Goal: Information Seeking & Learning: Learn about a topic

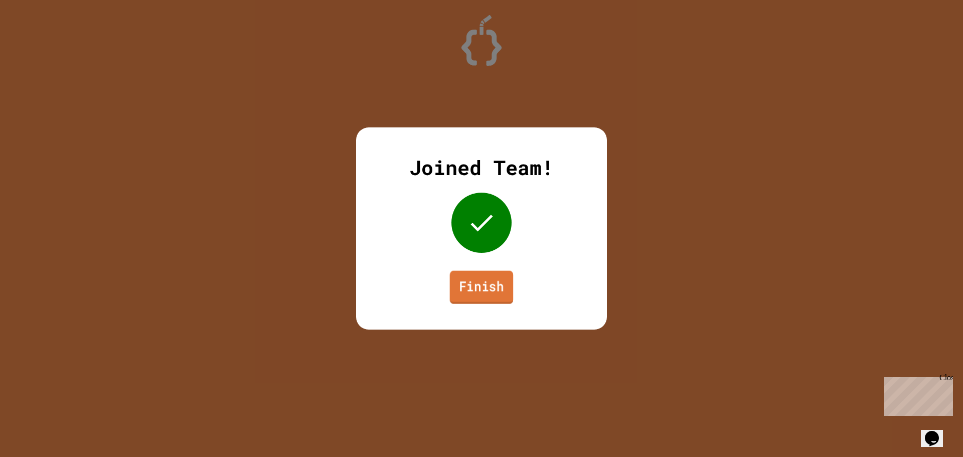
click at [479, 281] on link "Finish" at bounding box center [482, 287] width 64 height 33
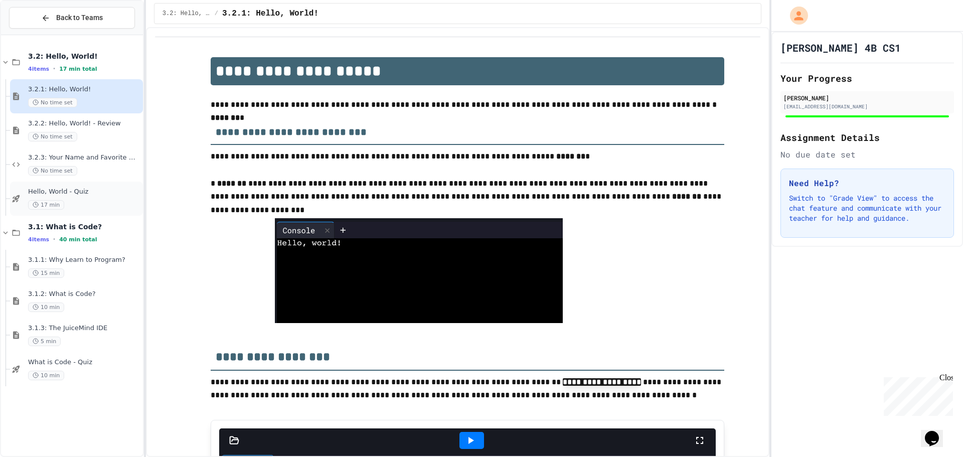
click at [80, 190] on span "Hello, World - Quiz" at bounding box center [84, 192] width 113 height 9
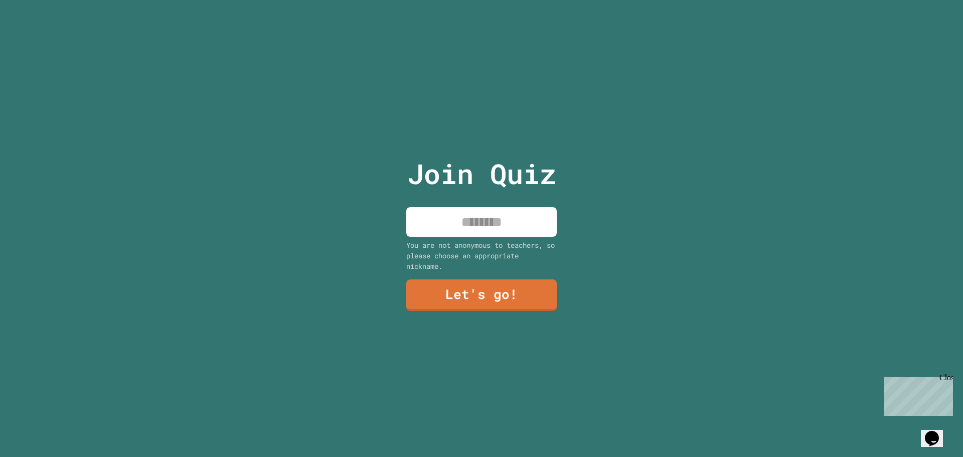
click at [495, 220] on input at bounding box center [481, 222] width 150 height 30
type input "******"
click at [506, 291] on link "Let's go!" at bounding box center [481, 294] width 152 height 33
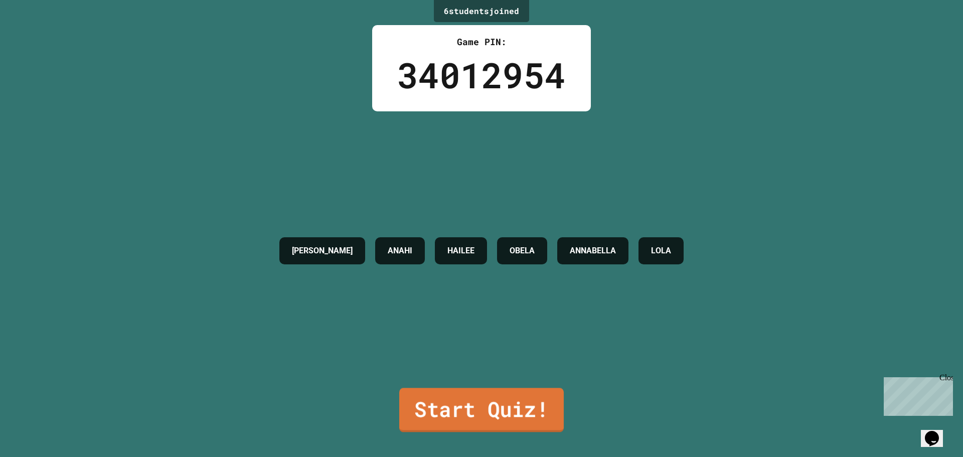
click at [483, 397] on link "Start Quiz!" at bounding box center [481, 410] width 165 height 44
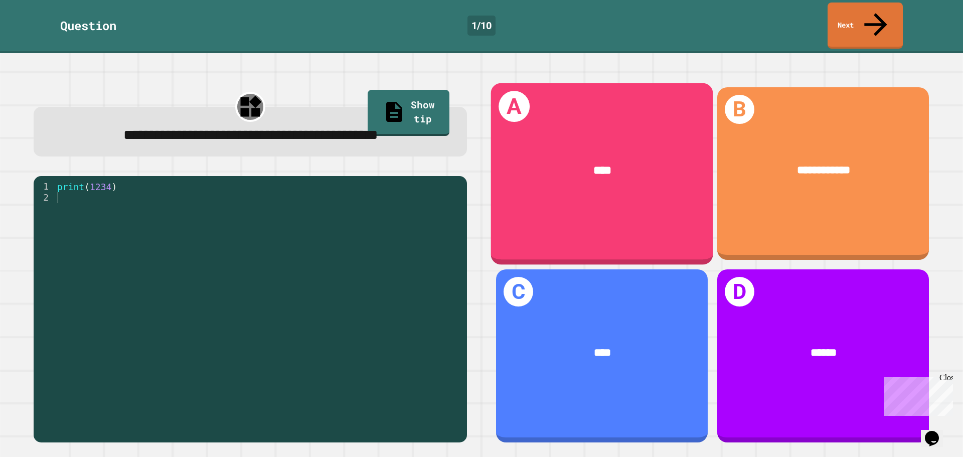
click at [587, 190] on div "A ****" at bounding box center [602, 174] width 222 height 182
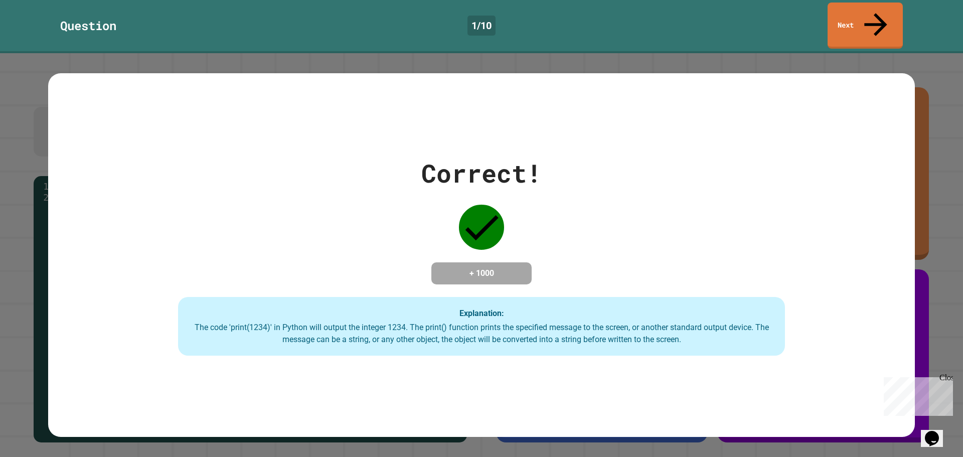
click at [918, 71] on div "Correct! + 1000 Explanation: The code 'print(1234)' in Python will output the i…" at bounding box center [481, 255] width 963 height 404
drag, startPoint x: 476, startPoint y: 241, endPoint x: 485, endPoint y: 251, distance: 13.1
click at [478, 247] on div "Correct! + 1000 Explanation: The code 'print(1234)' in Python will output the i…" at bounding box center [481, 255] width 867 height 202
click at [825, 21] on div "Question 1 / 10 Next" at bounding box center [481, 26] width 963 height 46
click at [842, 17] on link "Next" at bounding box center [865, 25] width 76 height 47
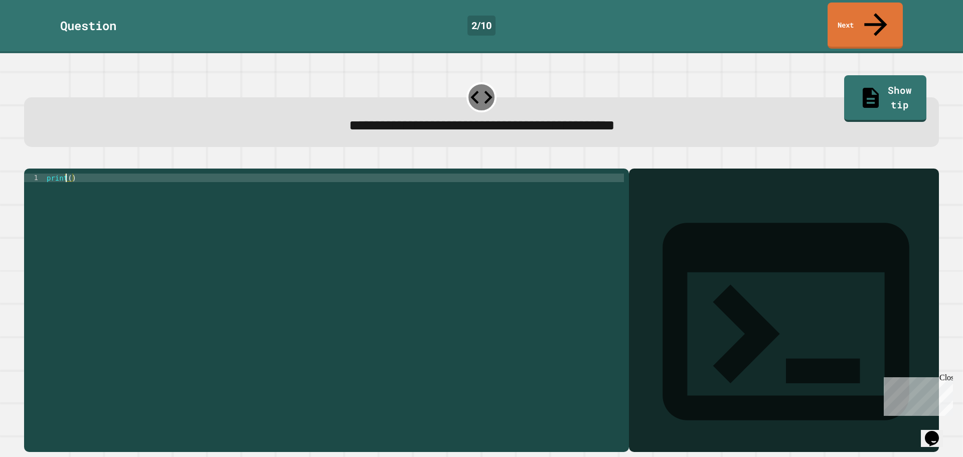
click at [67, 174] on div "print ( )" at bounding box center [334, 310] width 579 height 273
click at [71, 175] on div "print ( )" at bounding box center [334, 310] width 579 height 273
click at [67, 174] on div "print ( )" at bounding box center [334, 310] width 579 height 273
click at [78, 174] on div "print ( )" at bounding box center [334, 310] width 579 height 273
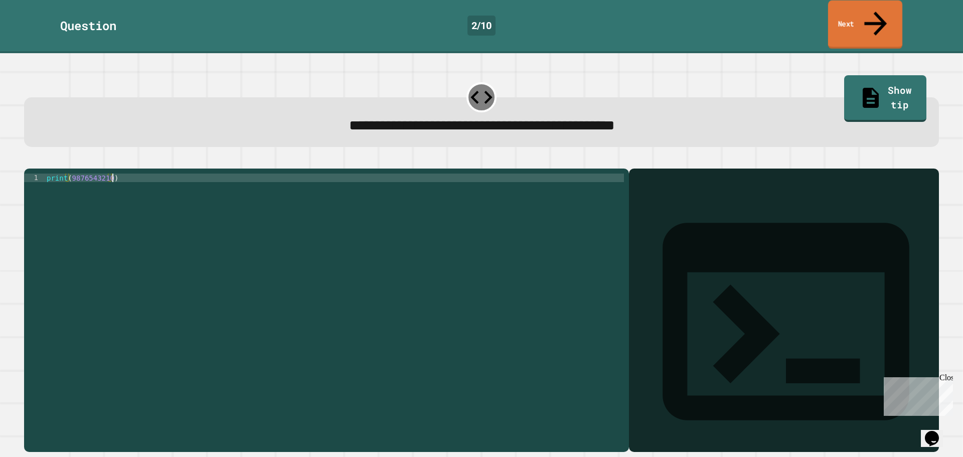
type textarea "**********"
click at [864, 7] on link "Next" at bounding box center [865, 25] width 74 height 49
click at [540, 174] on div "print ( )" at bounding box center [334, 310] width 579 height 273
click at [81, 174] on div "print ( )" at bounding box center [334, 310] width 579 height 273
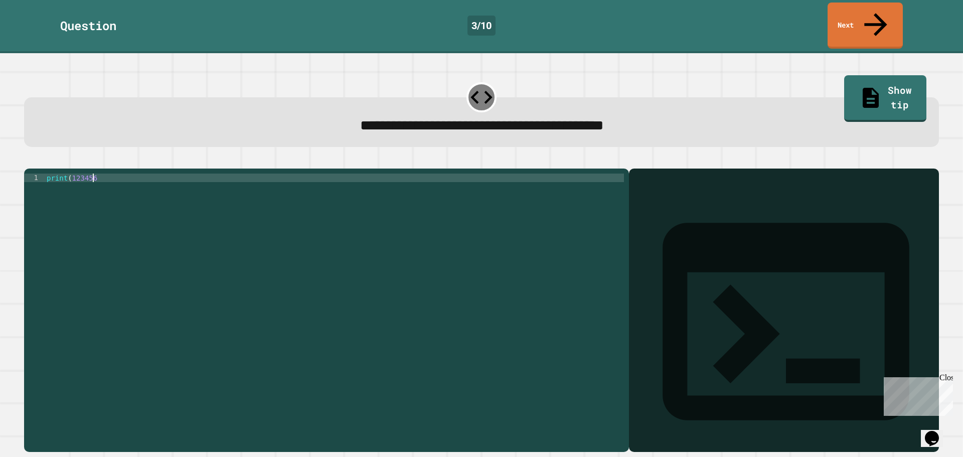
type textarea "**********"
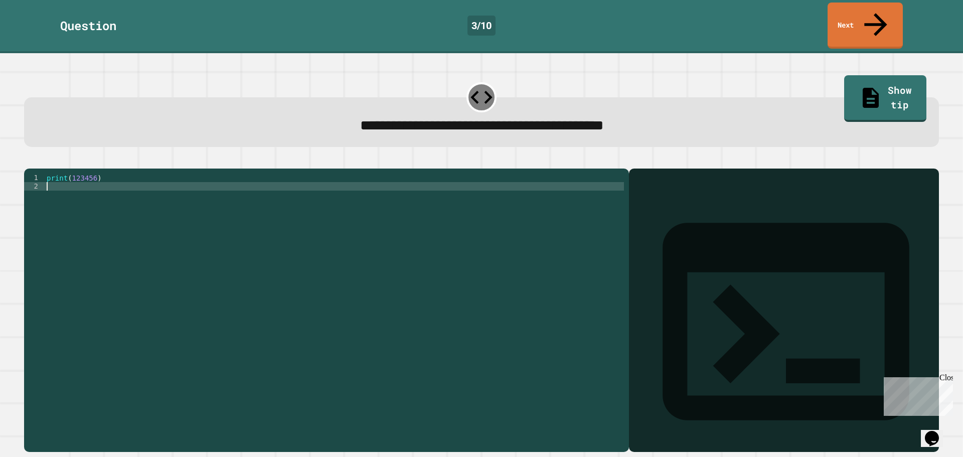
scroll to position [0, 0]
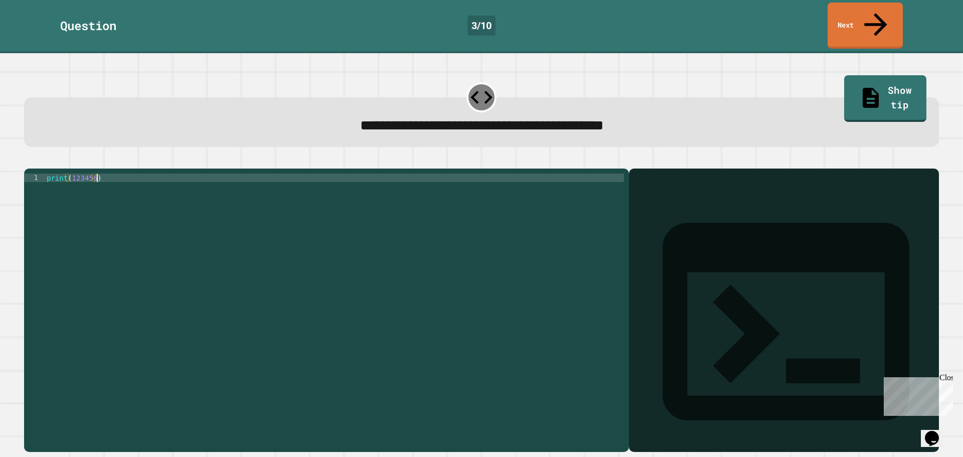
type textarea "**********"
click at [695, 172] on div "Output shell" at bounding box center [784, 328] width 310 height 319
click at [663, 223] on icon at bounding box center [786, 321] width 247 height 197
click at [29, 160] on button "button" at bounding box center [29, 160] width 0 height 0
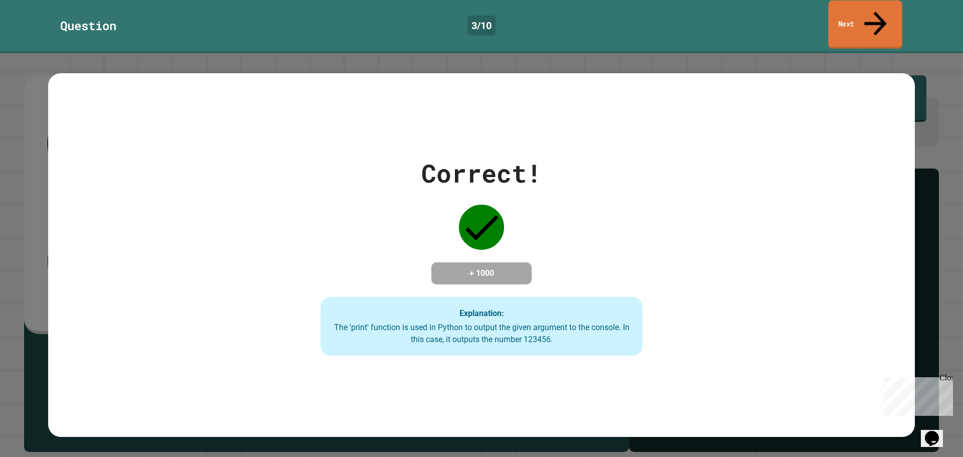
click at [850, 16] on link "Next" at bounding box center [865, 25] width 74 height 49
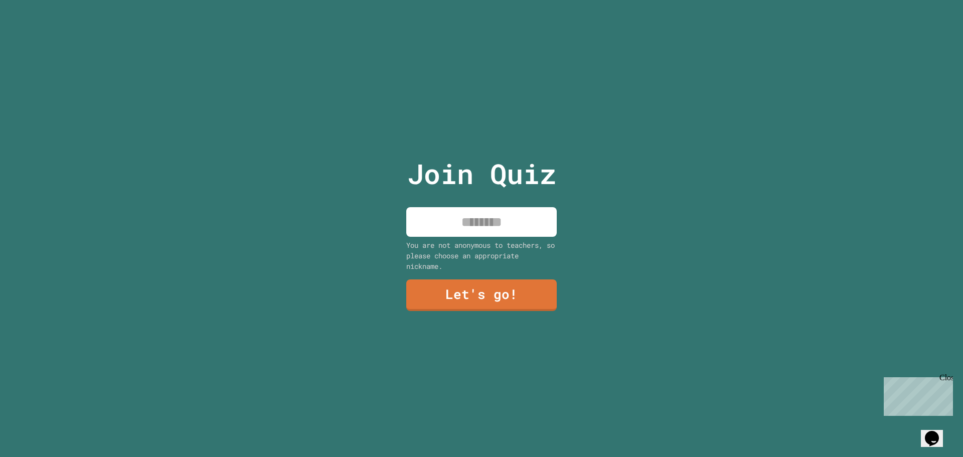
click at [486, 222] on input at bounding box center [481, 222] width 150 height 30
type input "******"
click at [487, 288] on link "Let's go!" at bounding box center [481, 293] width 136 height 33
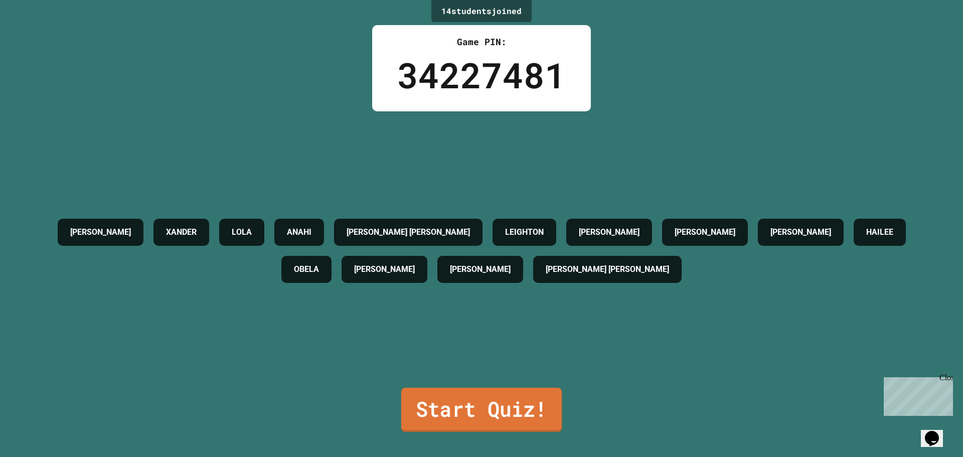
click at [463, 390] on link "Start Quiz!" at bounding box center [481, 410] width 160 height 44
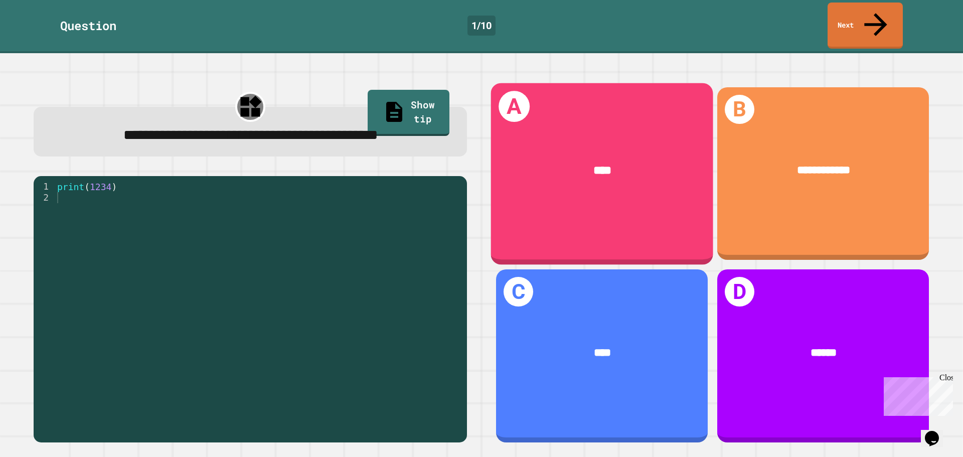
click at [569, 202] on div "A ****" at bounding box center [602, 174] width 222 height 182
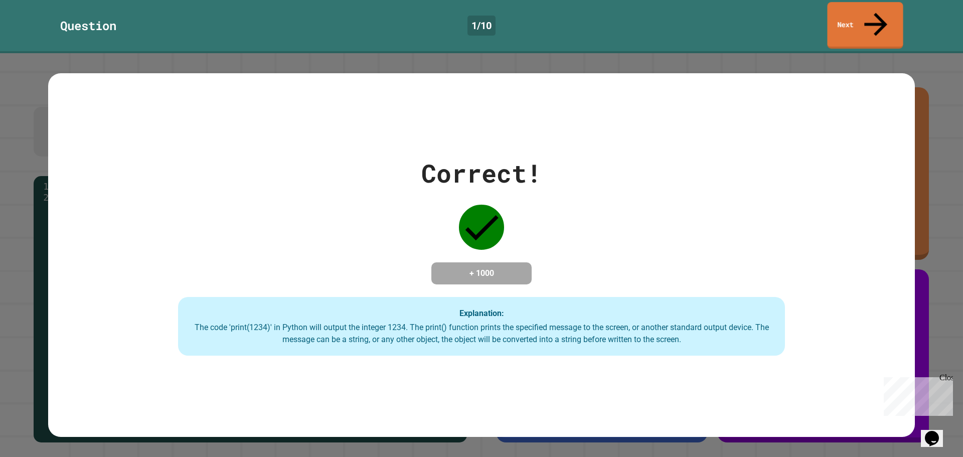
click at [879, 7] on icon at bounding box center [876, 24] width 35 height 35
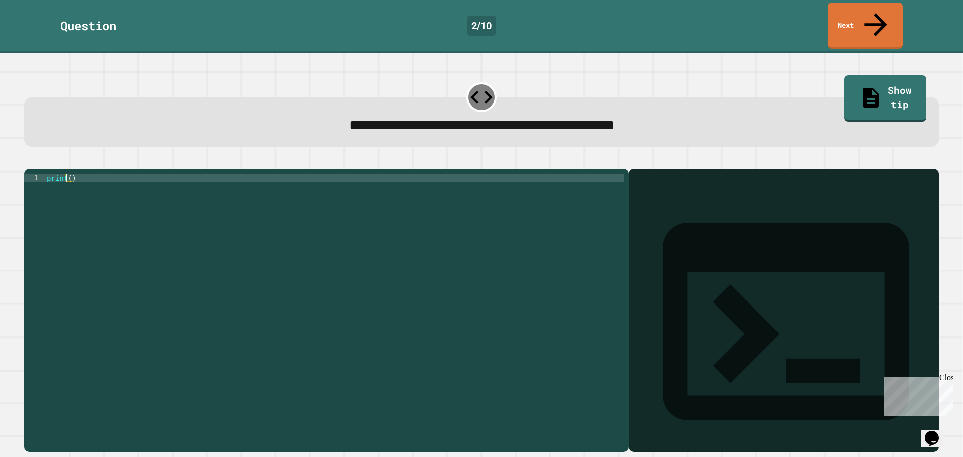
click at [68, 174] on div "print ( )" at bounding box center [334, 310] width 579 height 273
click at [82, 174] on div "print ( )" at bounding box center [334, 310] width 579 height 273
type textarea "**********"
click at [29, 160] on button "button" at bounding box center [29, 160] width 0 height 0
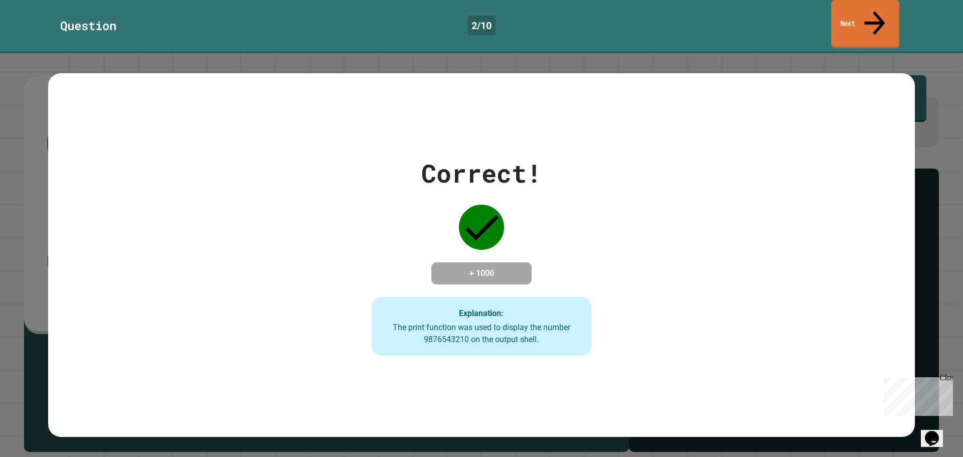
click at [880, 23] on link "Next" at bounding box center [865, 24] width 68 height 49
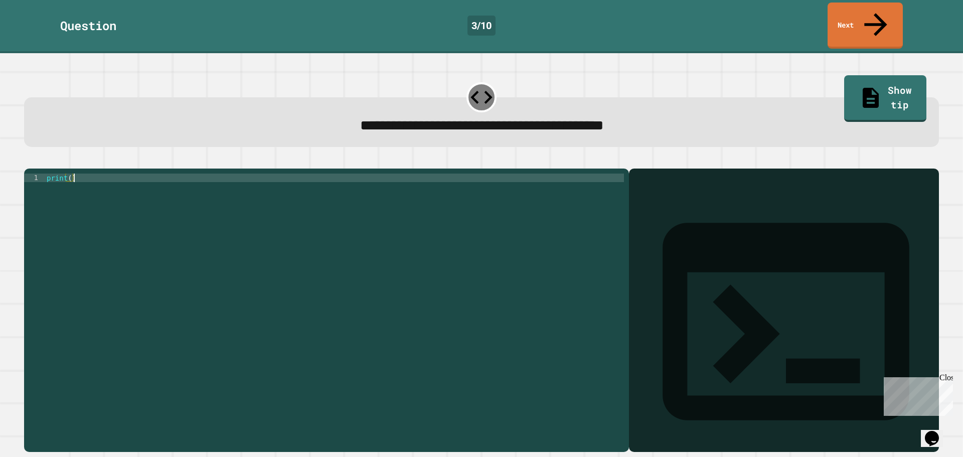
click at [86, 174] on div "print ( )" at bounding box center [334, 310] width 579 height 273
type textarea "**********"
click at [39, 163] on icon "button" at bounding box center [36, 166] width 6 height 7
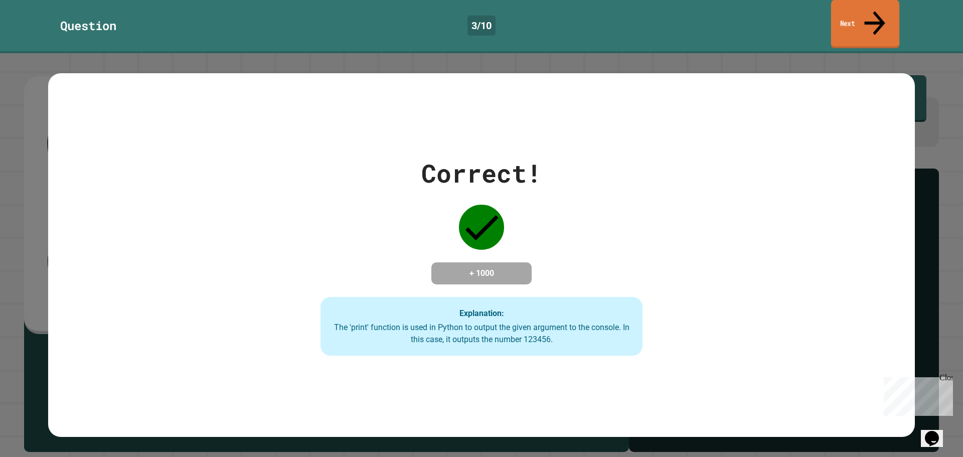
click at [848, 8] on link "Next" at bounding box center [865, 24] width 69 height 49
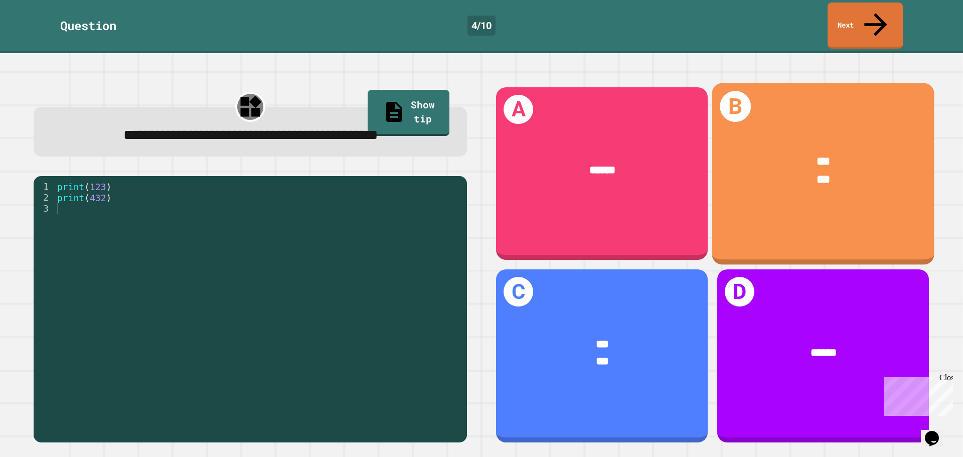
click at [759, 153] on div "***" at bounding box center [823, 162] width 175 height 18
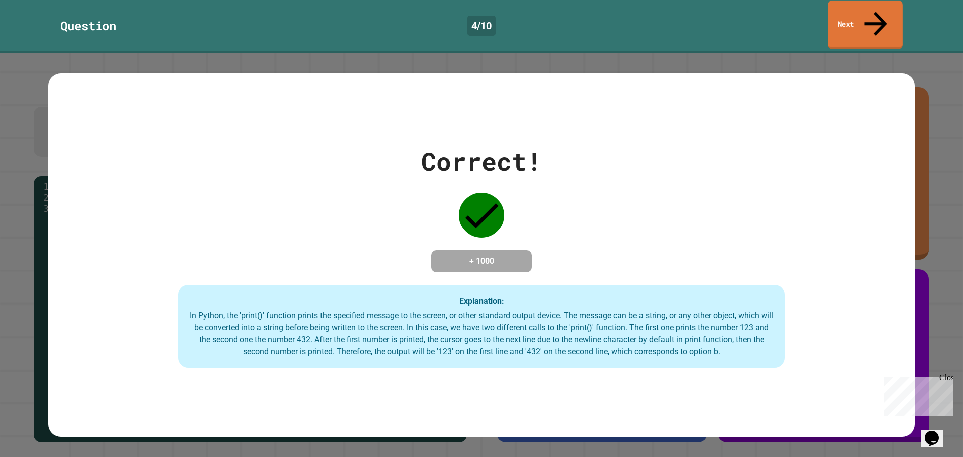
click at [853, 16] on link "Next" at bounding box center [865, 25] width 75 height 49
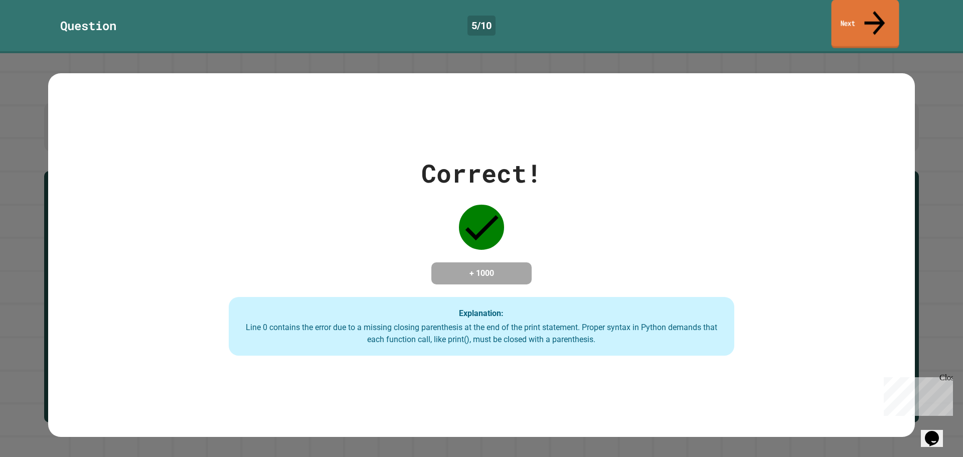
click at [859, 12] on link "Next" at bounding box center [865, 24] width 68 height 49
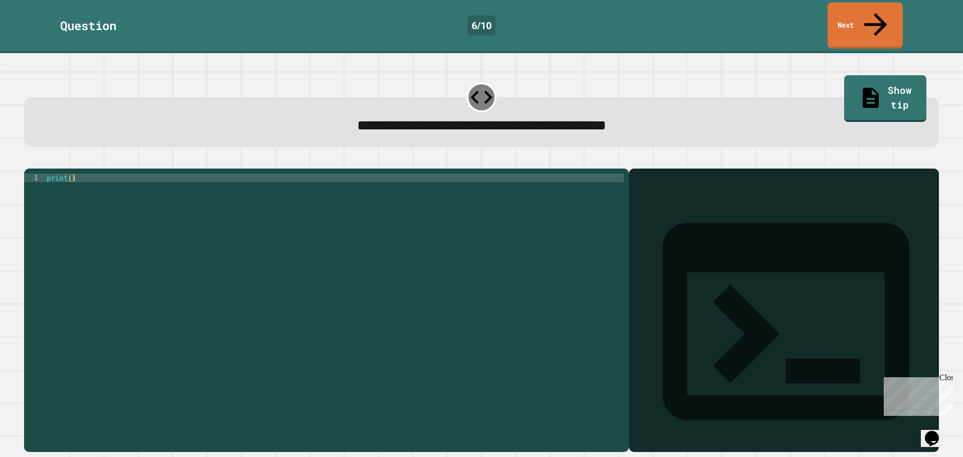
click at [75, 174] on div "print ( )" at bounding box center [334, 310] width 579 height 273
type textarea "**********"
click at [29, 160] on button "button" at bounding box center [29, 160] width 0 height 0
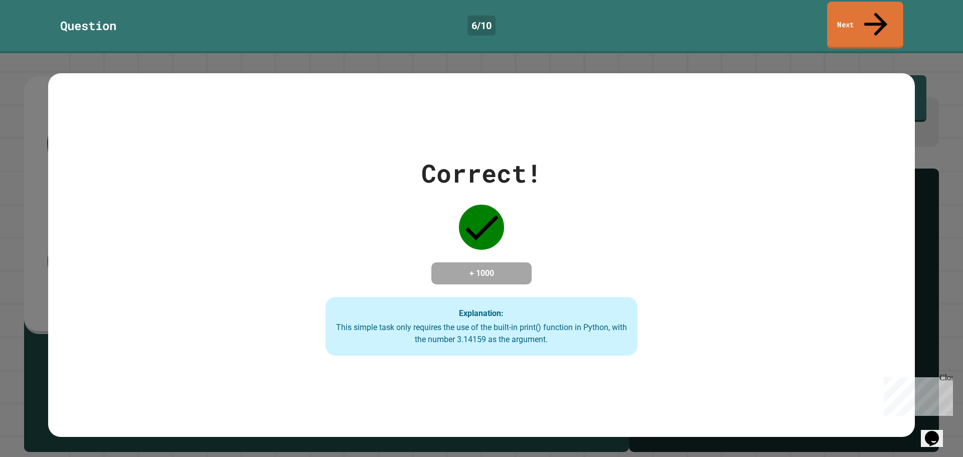
click at [863, 19] on link "Next" at bounding box center [865, 25] width 76 height 47
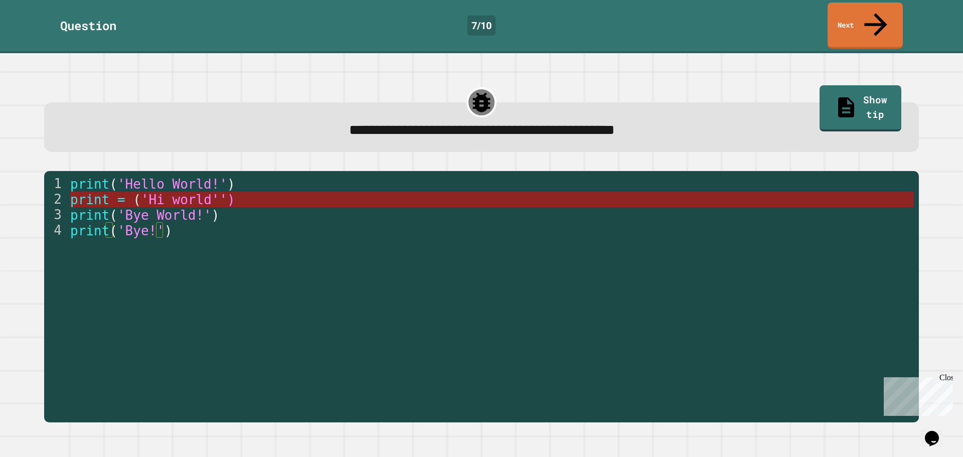
click at [196, 192] on span "'Hi world'')" at bounding box center [187, 199] width 94 height 15
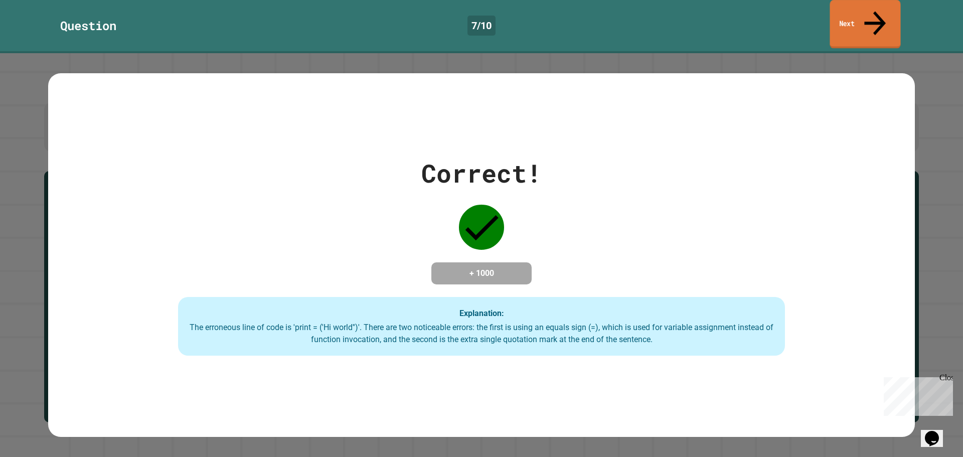
click at [847, 16] on link "Next" at bounding box center [865, 24] width 71 height 49
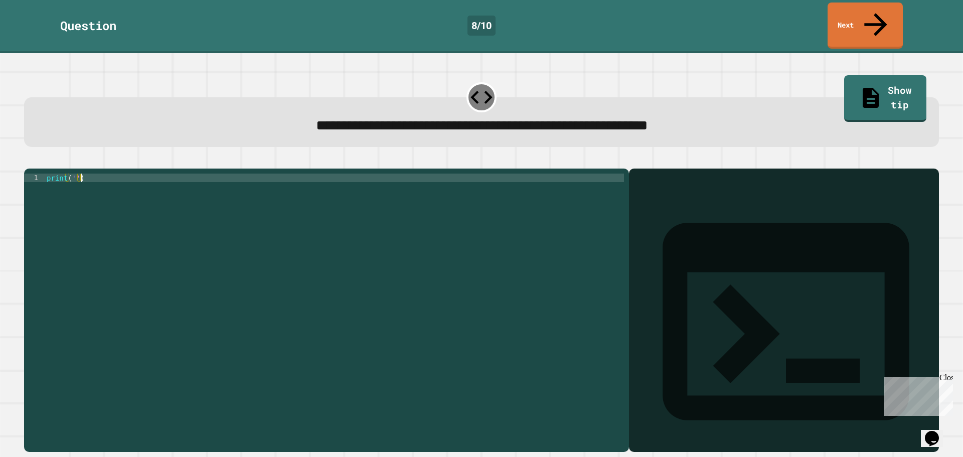
click at [86, 174] on div "print ( '' )" at bounding box center [334, 310] width 579 height 273
click at [39, 163] on icon "button" at bounding box center [36, 166] width 6 height 7
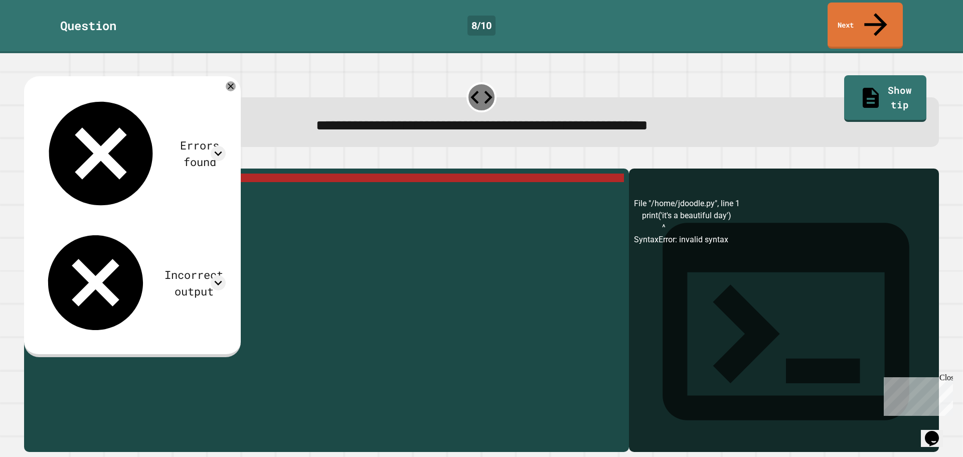
click at [85, 174] on div "print ( 'it' s a beautiful day ')" at bounding box center [334, 310] width 579 height 273
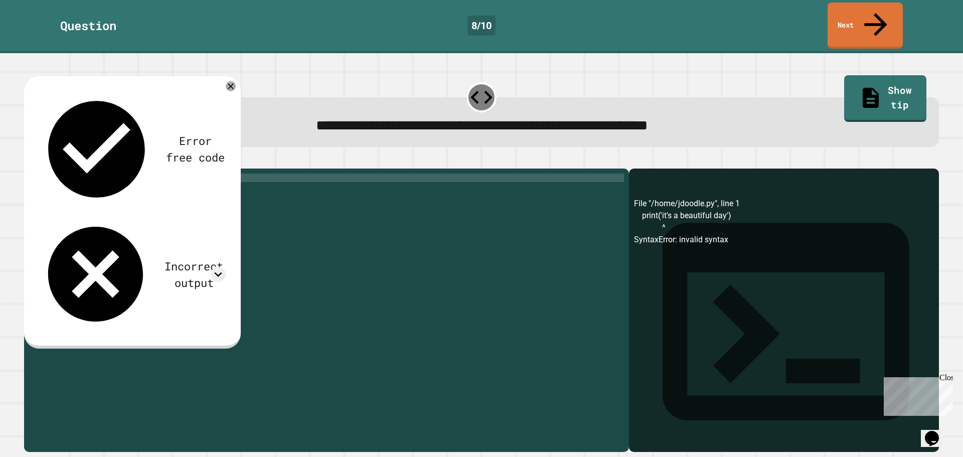
click at [29, 160] on icon "button" at bounding box center [29, 160] width 0 height 0
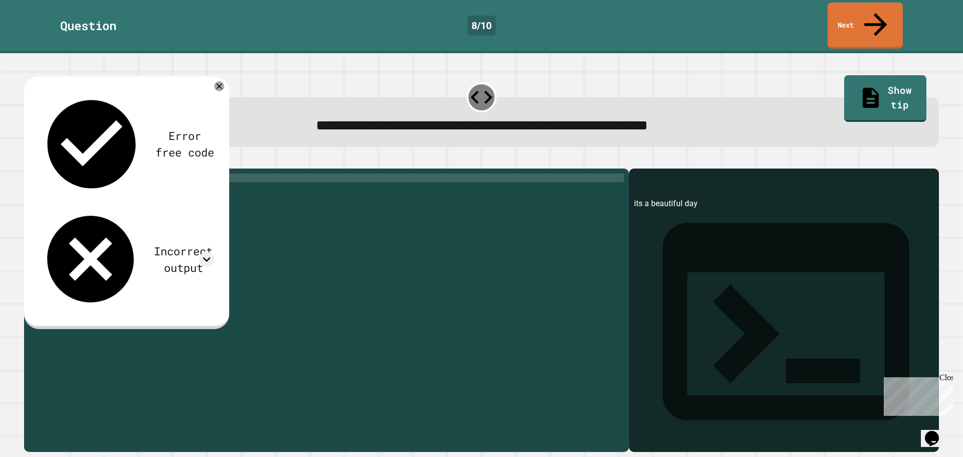
click at [80, 174] on div "print ( 'its a beautiful day' )" at bounding box center [334, 310] width 579 height 273
click at [29, 160] on icon "button" at bounding box center [29, 160] width 0 height 0
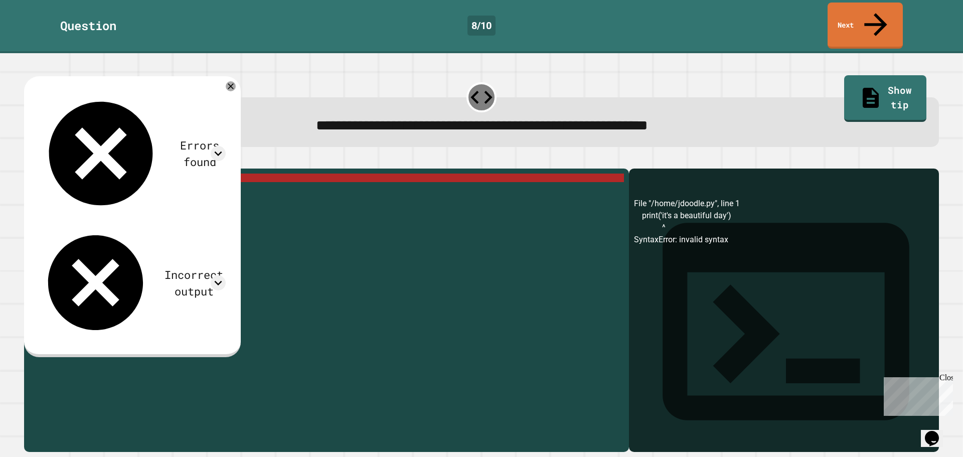
click at [82, 156] on div at bounding box center [481, 162] width 915 height 12
click at [39, 163] on icon "button" at bounding box center [36, 166] width 6 height 7
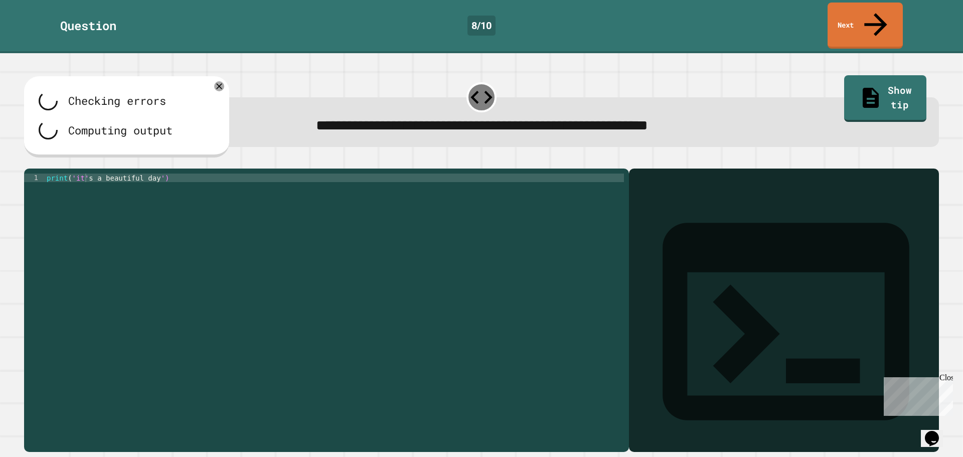
click at [39, 160] on icon "button" at bounding box center [39, 160] width 0 height 0
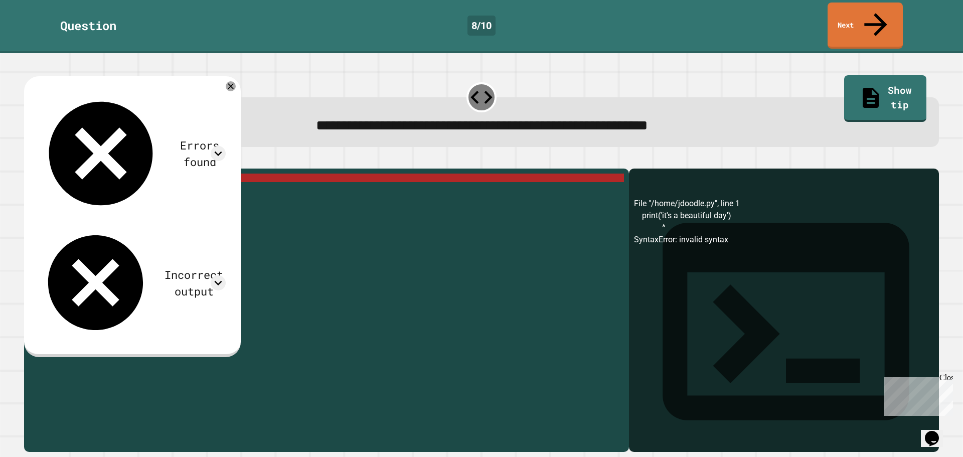
click at [82, 174] on div "print ( 'it' s a beautiful day ')" at bounding box center [334, 310] width 579 height 273
click at [86, 174] on div "print ( 'it' s a beautiful day ')" at bounding box center [334, 302] width 579 height 256
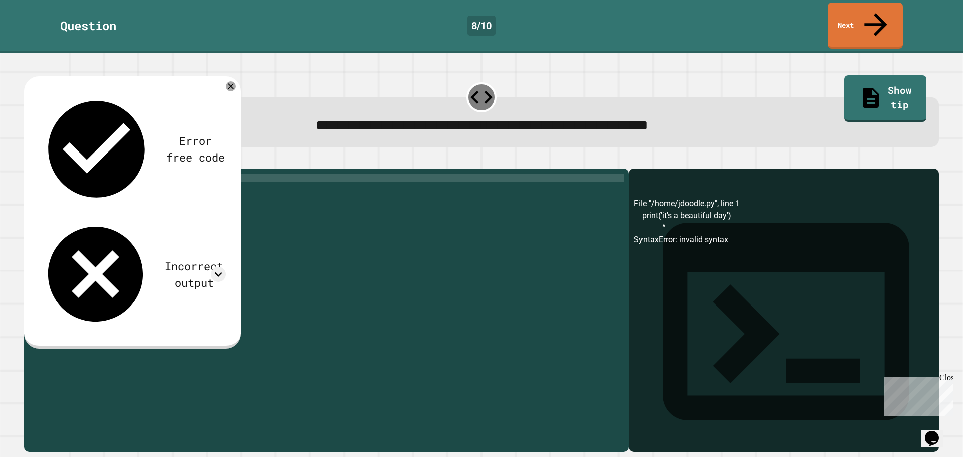
click at [68, 174] on div "print ( 'its a beautiful day' )" at bounding box center [334, 310] width 579 height 273
click at [29, 160] on icon "button" at bounding box center [29, 160] width 0 height 0
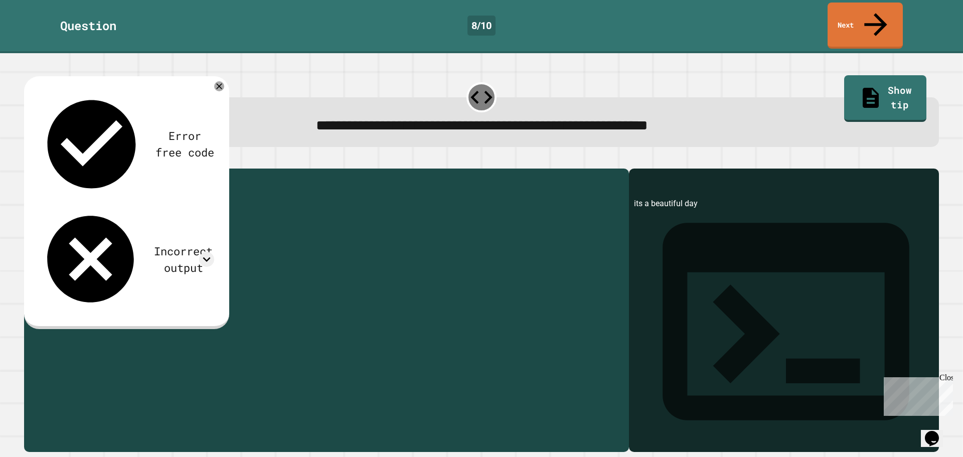
click at [82, 174] on div "print ( 'its a beautiful day' )" at bounding box center [334, 310] width 579 height 273
click at [84, 174] on div "print ( 'its a beautiful day' )" at bounding box center [334, 302] width 579 height 256
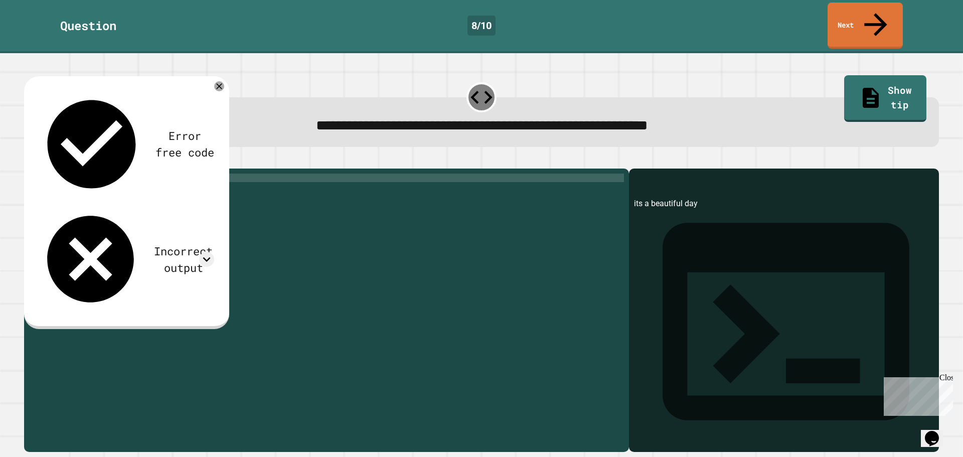
scroll to position [0, 3]
click at [75, 174] on div "print ( 'it' s a beautiful day ')" at bounding box center [334, 310] width 579 height 273
click at [76, 174] on div "print ( 'it' s a beautiful day ')" at bounding box center [334, 310] width 579 height 273
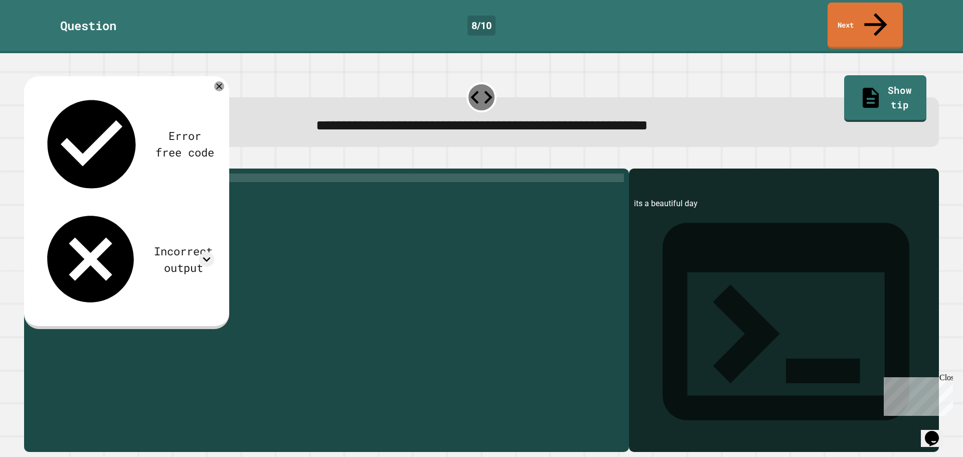
click at [157, 174] on div "print ( "it's a beautiful day')" at bounding box center [334, 310] width 579 height 273
click at [29, 160] on icon "button" at bounding box center [29, 160] width 0 height 0
click at [79, 174] on div "print ( "it's a beautiful day" )" at bounding box center [334, 310] width 579 height 273
click at [81, 174] on div "print ( "it's a beautiful day" )" at bounding box center [334, 310] width 579 height 273
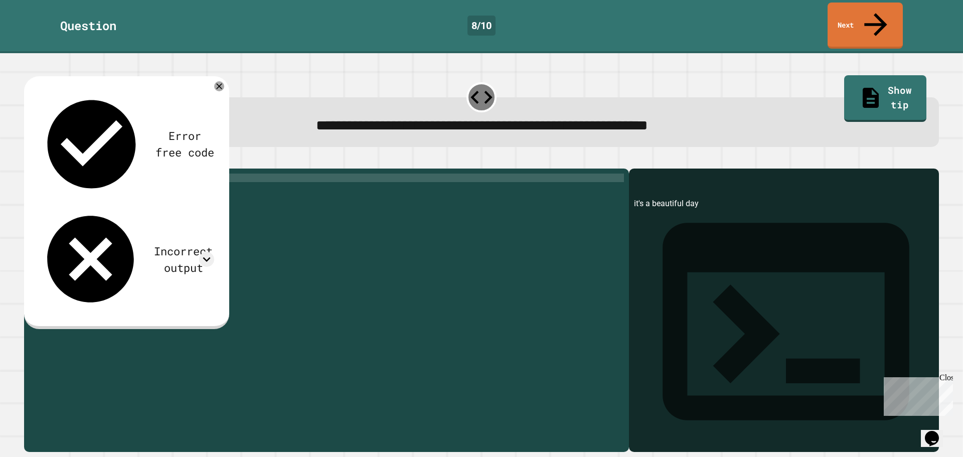
scroll to position [0, 2]
type textarea "**********"
click at [29, 160] on icon "button" at bounding box center [29, 160] width 0 height 0
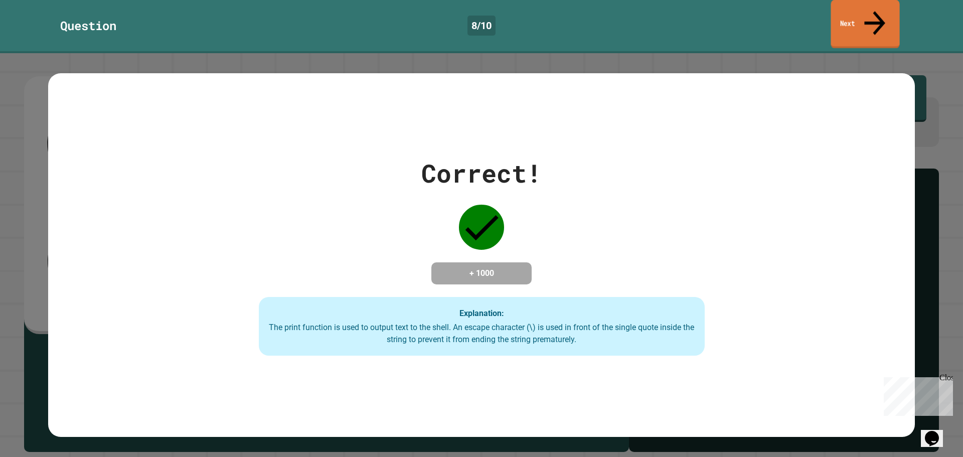
click at [893, 22] on link "Next" at bounding box center [865, 24] width 69 height 49
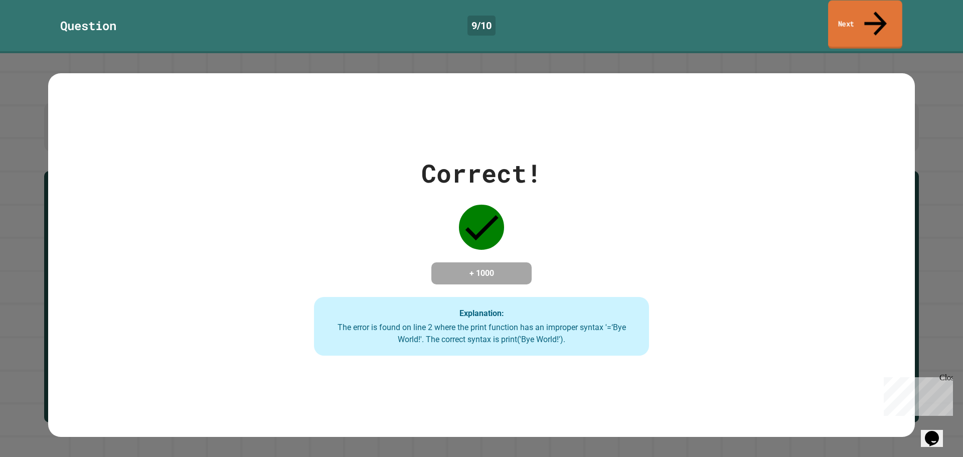
click at [858, 22] on link "Next" at bounding box center [865, 25] width 74 height 49
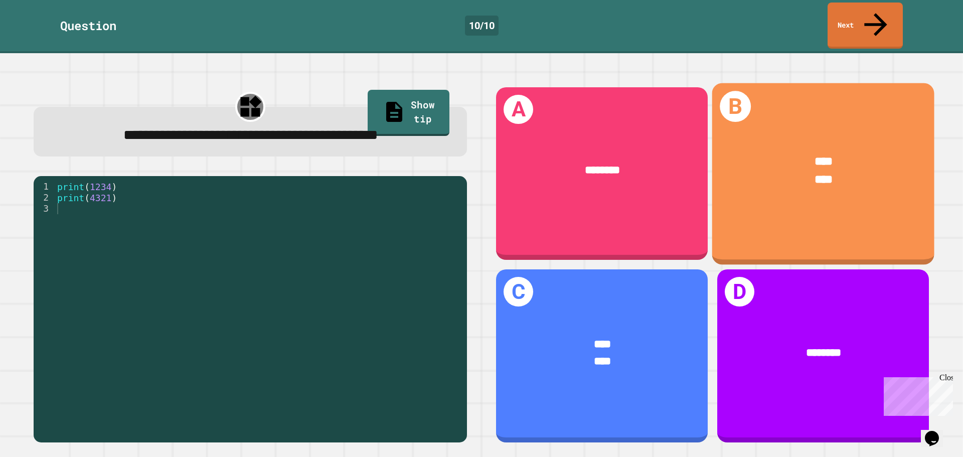
click at [798, 129] on div "**** ****" at bounding box center [823, 170] width 222 height 82
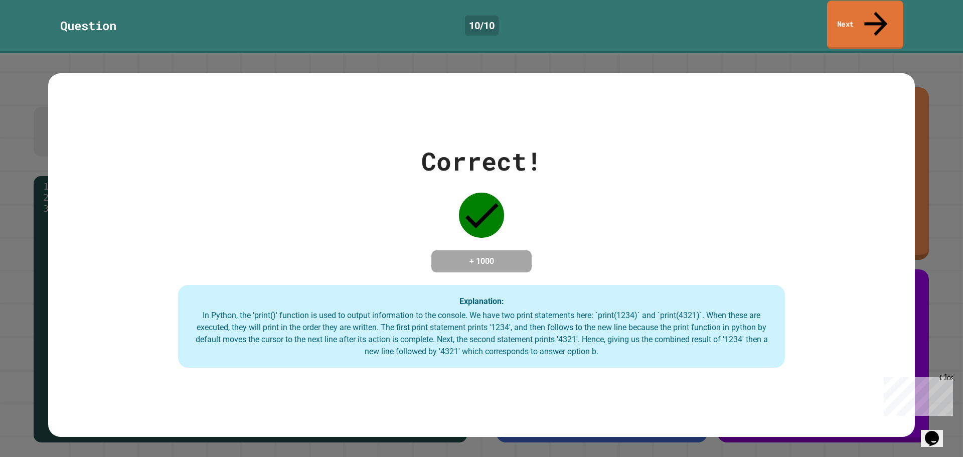
click at [877, 12] on icon at bounding box center [876, 24] width 35 height 36
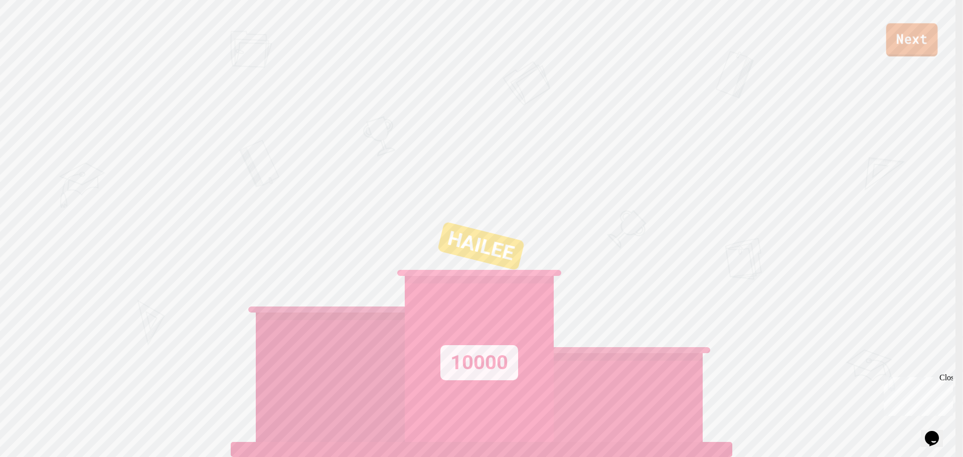
click at [910, 27] on link "Next" at bounding box center [912, 39] width 52 height 33
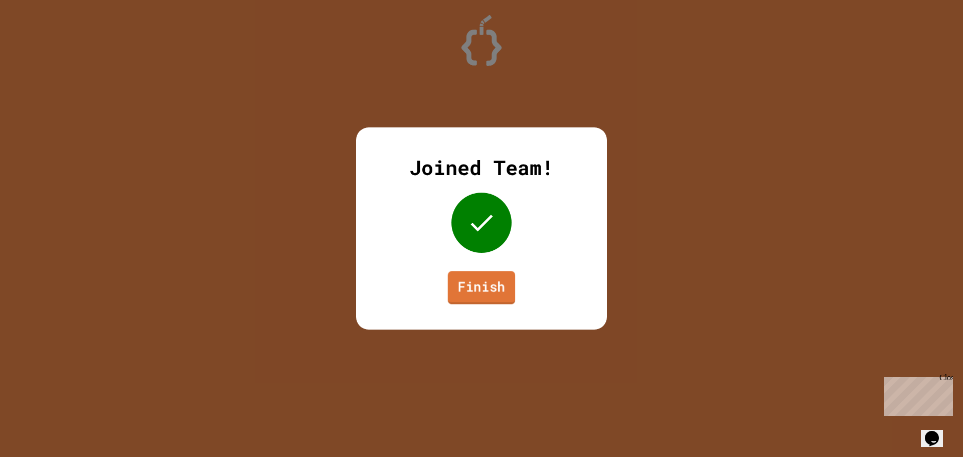
click at [487, 299] on link "Finish" at bounding box center [482, 287] width 68 height 33
